Goal: Find contact information: Find contact information

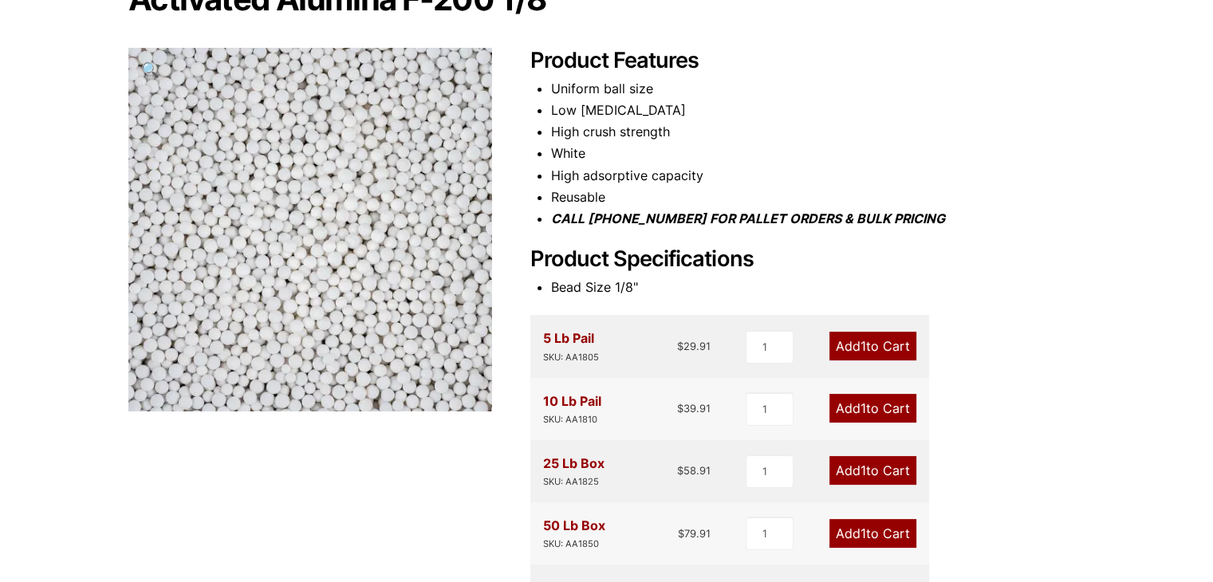
scroll to position [319, 0]
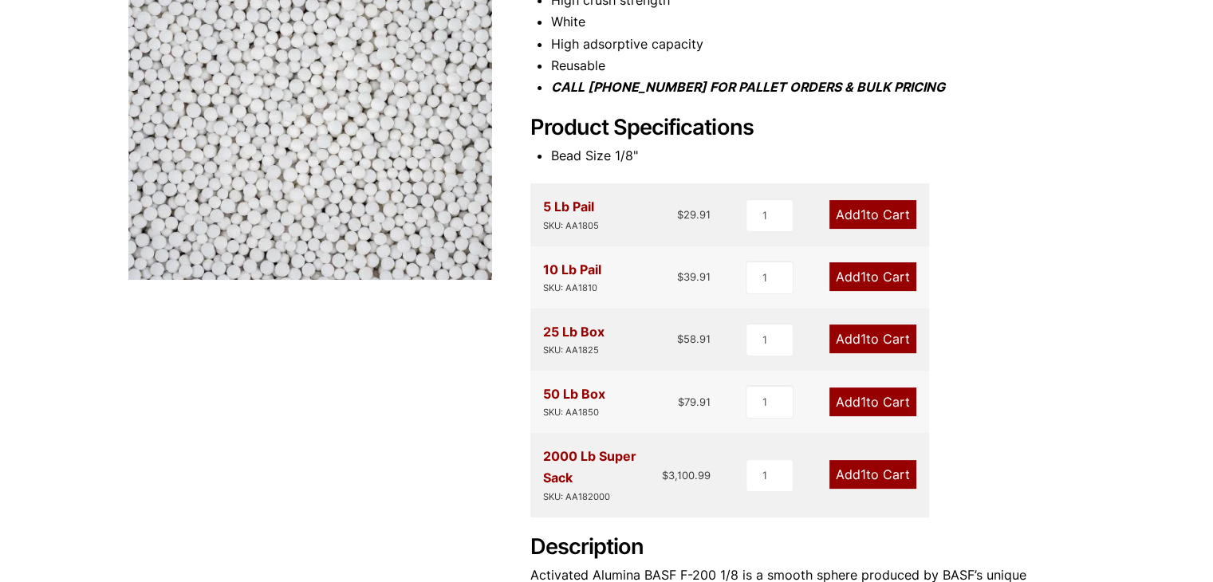
click at [556, 469] on div "2000 Lb Super Sack SKU: AA182000" at bounding box center [603, 475] width 120 height 58
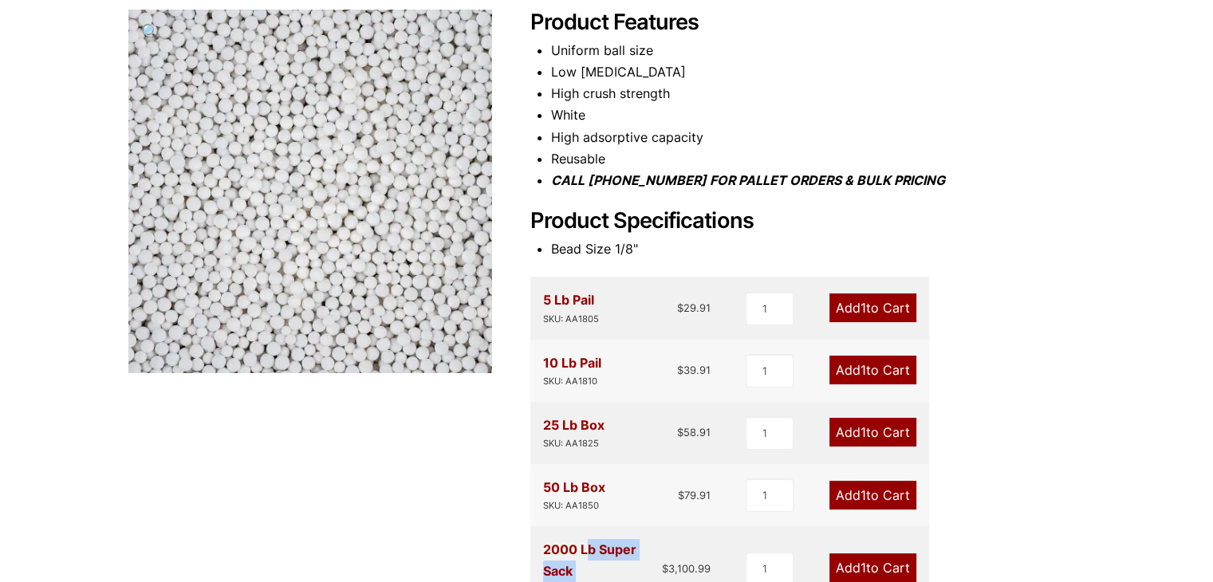
scroll to position [0, 0]
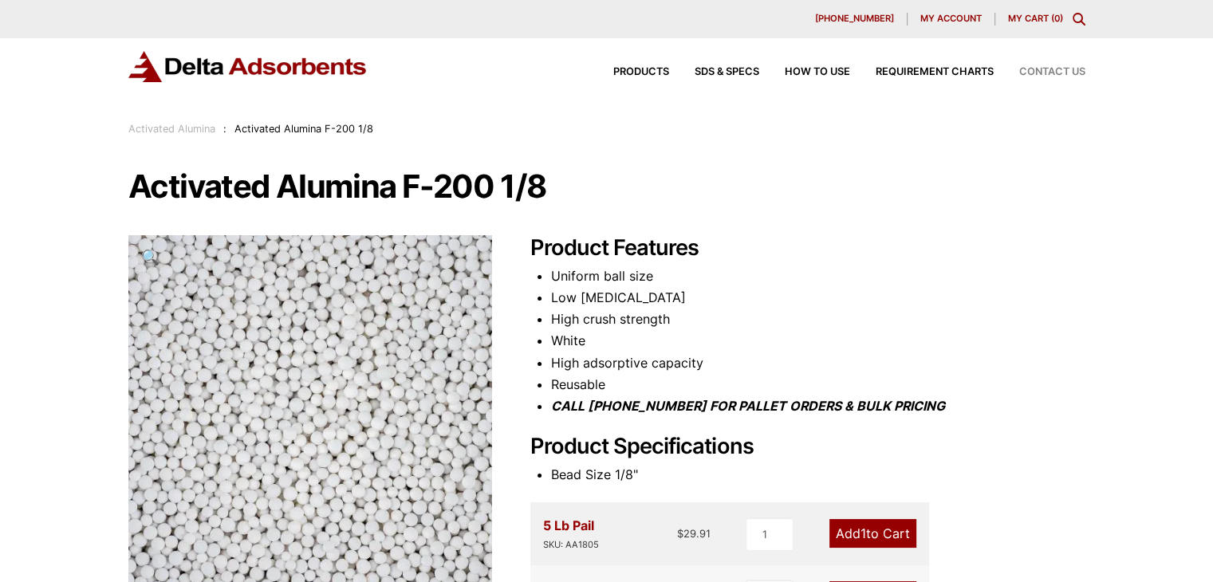
click at [1036, 69] on span "Contact Us" at bounding box center [1052, 72] width 66 height 10
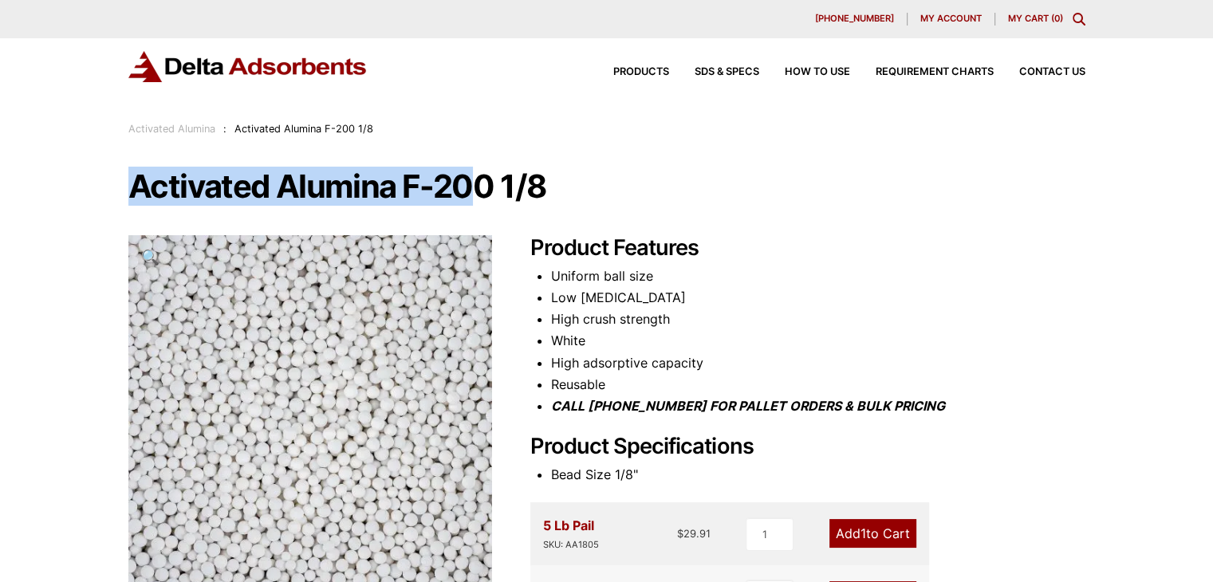
drag, startPoint x: 132, startPoint y: 190, endPoint x: 459, endPoint y: 186, distance: 327.0
click at [464, 184] on h1 "Activated Alumina F-200 1/8" at bounding box center [606, 186] width 957 height 33
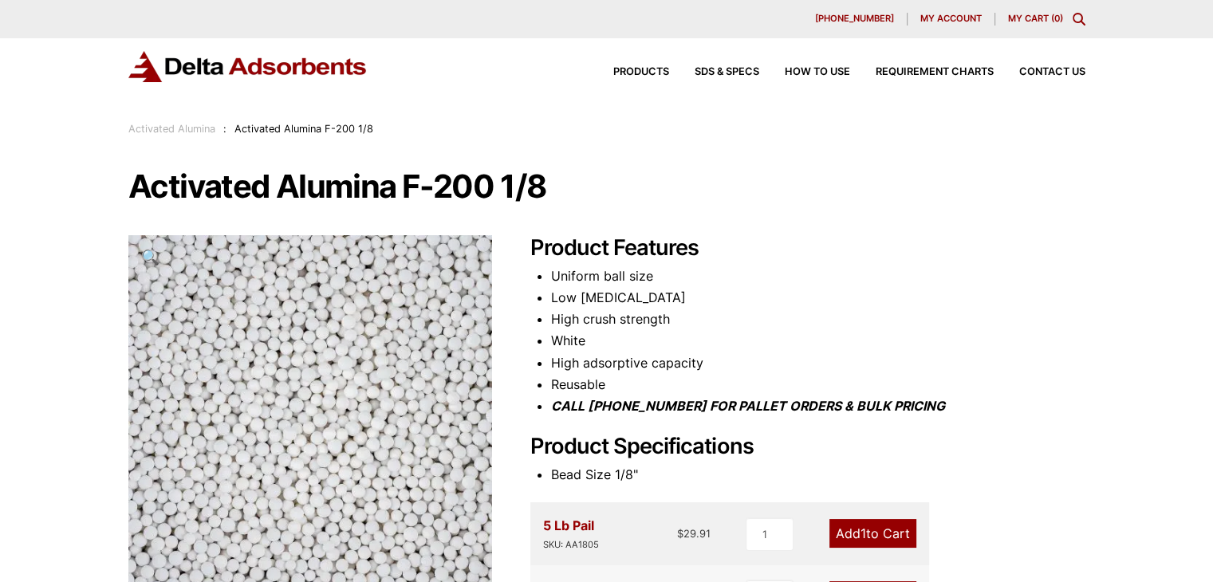
click at [491, 187] on h1 "Activated Alumina F-200 1/8" at bounding box center [606, 186] width 957 height 33
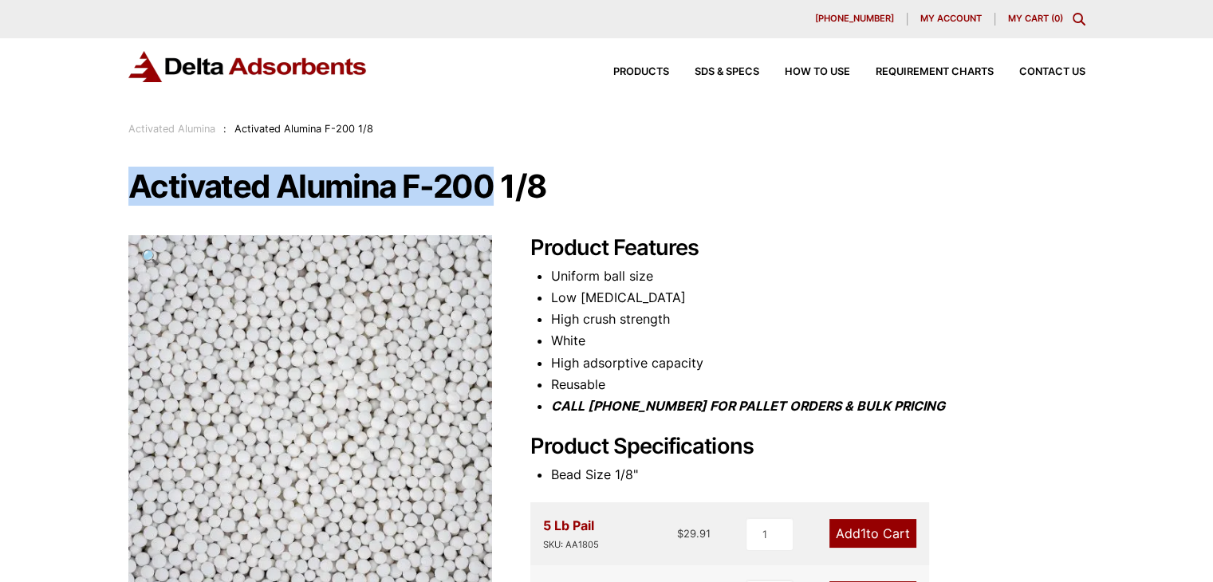
drag, startPoint x: 491, startPoint y: 179, endPoint x: 136, endPoint y: 190, distance: 355.8
click at [136, 190] on h1 "Activated Alumina F-200 1/8" at bounding box center [606, 186] width 957 height 33
copy h1 "Activated Alumina F-200"
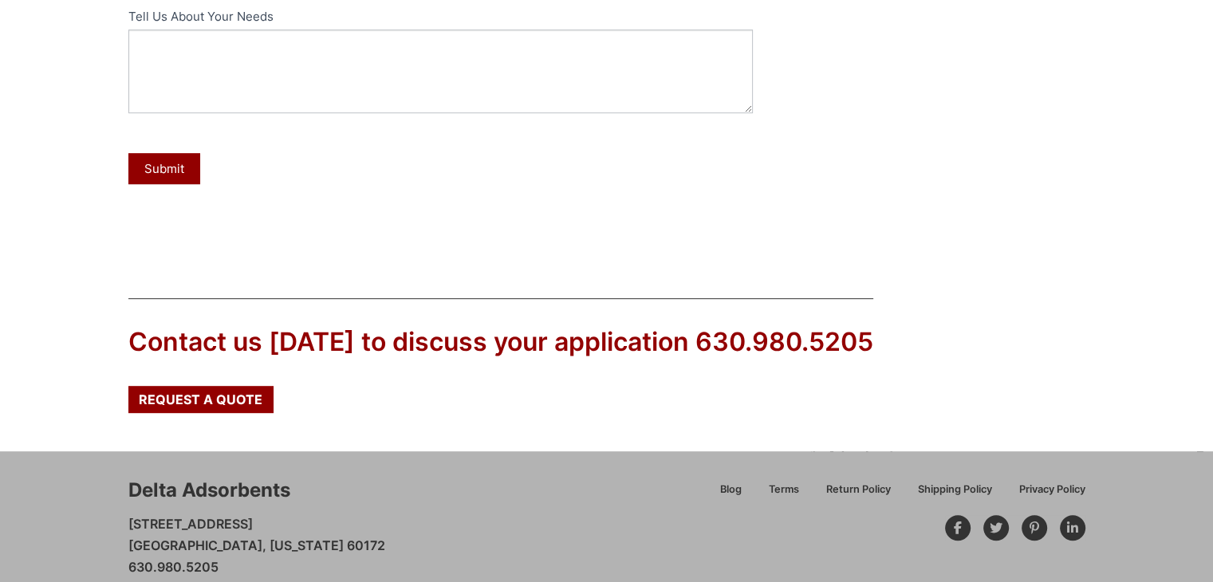
scroll to position [785, 0]
